Goal: Task Accomplishment & Management: Use online tool/utility

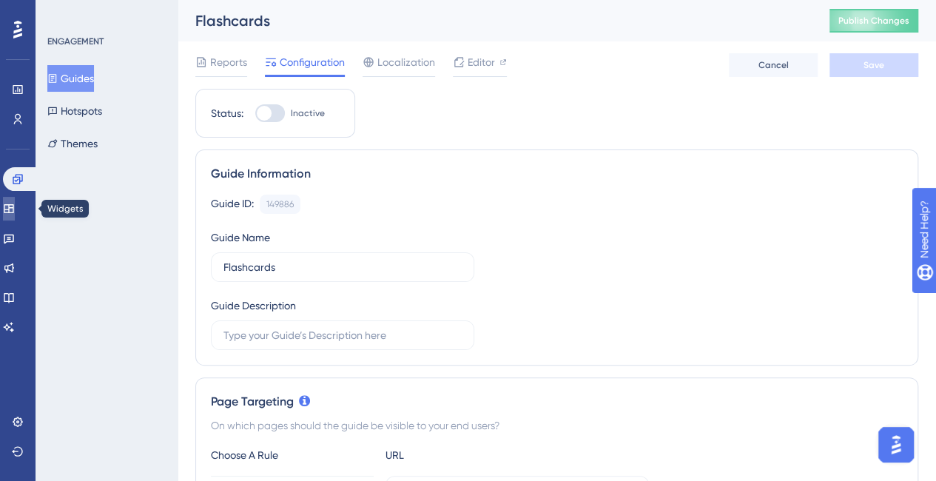
click at [15, 202] on link at bounding box center [9, 209] width 12 height 24
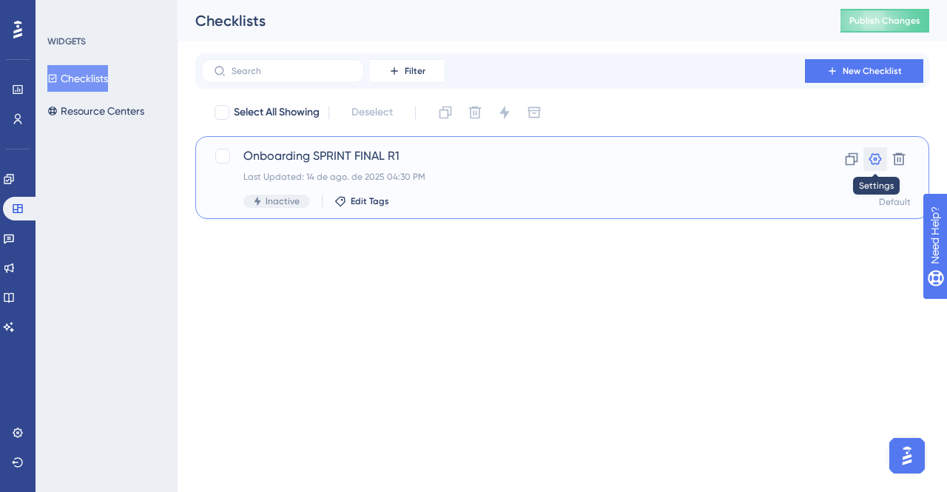
click at [878, 152] on icon at bounding box center [875, 159] width 15 height 15
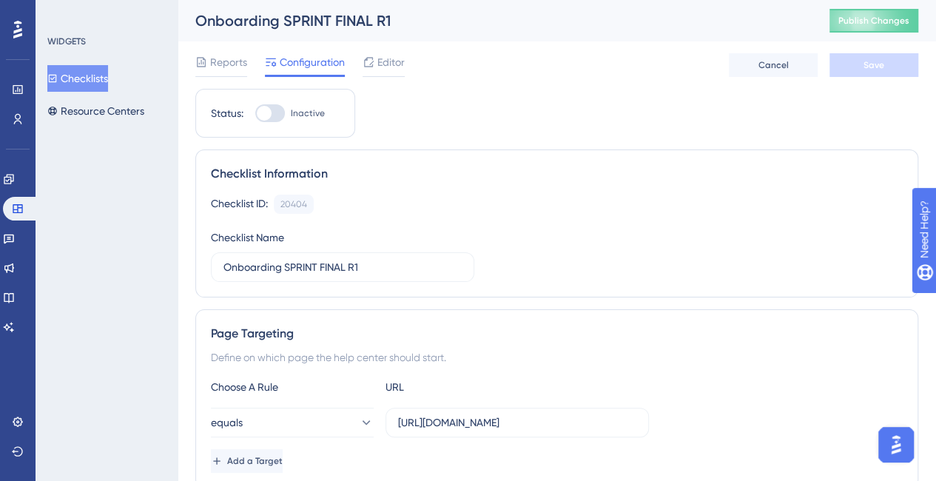
click at [394, 63] on div "✨ Save My Spot!✨" at bounding box center [474, 211] width 947 height 492
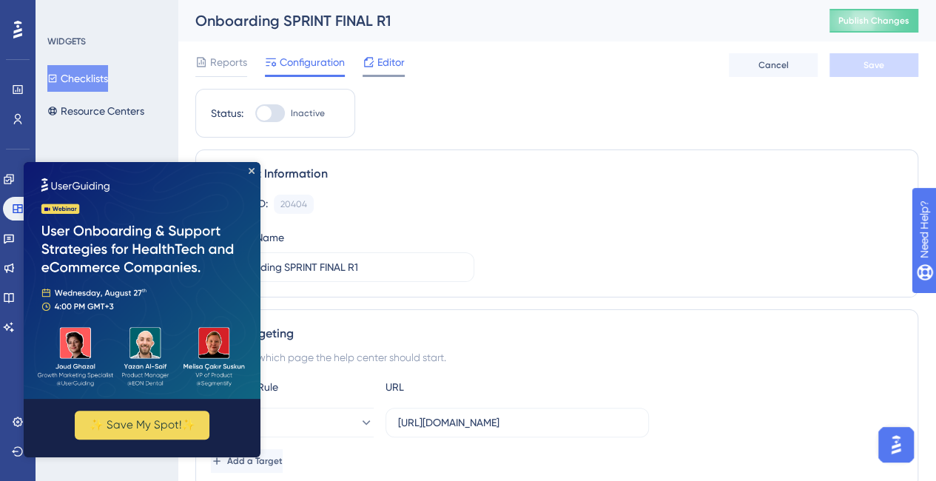
click at [389, 58] on span "Editor" at bounding box center [390, 62] width 27 height 18
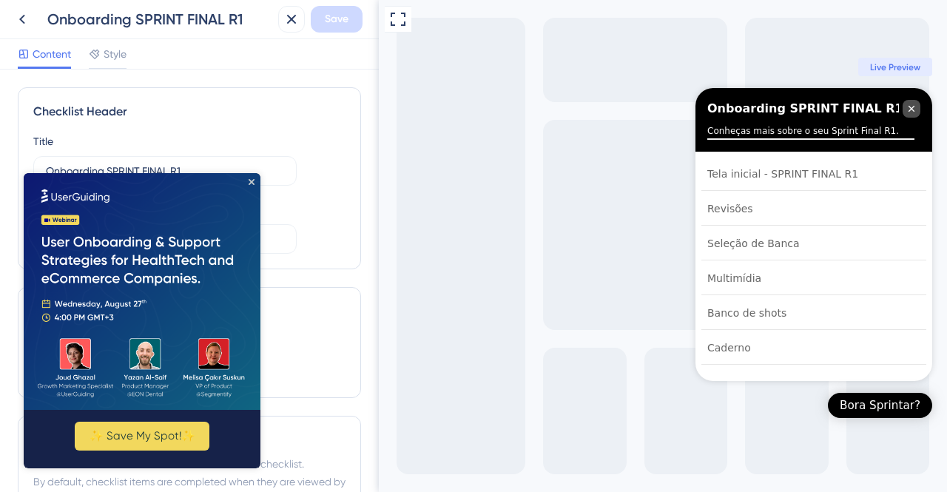
click at [909, 112] on icon "Close Checklist" at bounding box center [912, 109] width 6 height 6
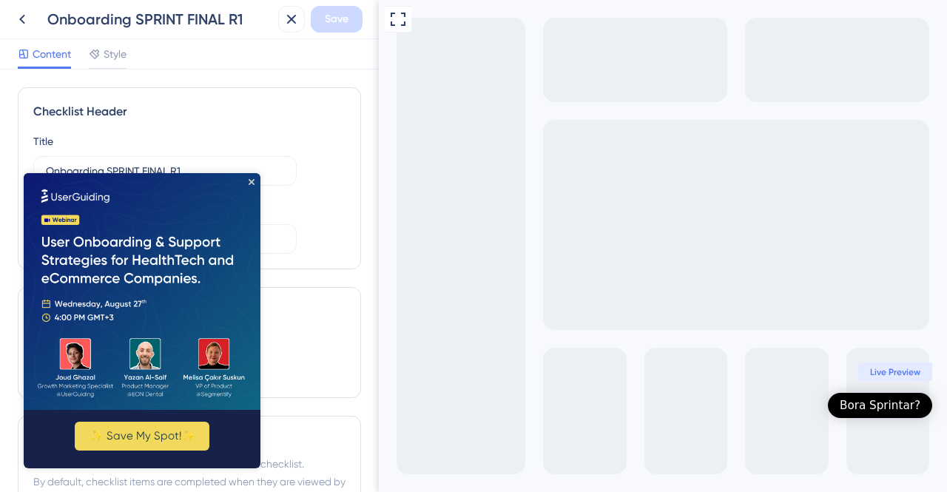
click at [884, 409] on div "Bora Sprintar?" at bounding box center [880, 405] width 81 height 15
